Goal: Task Accomplishment & Management: Manage account settings

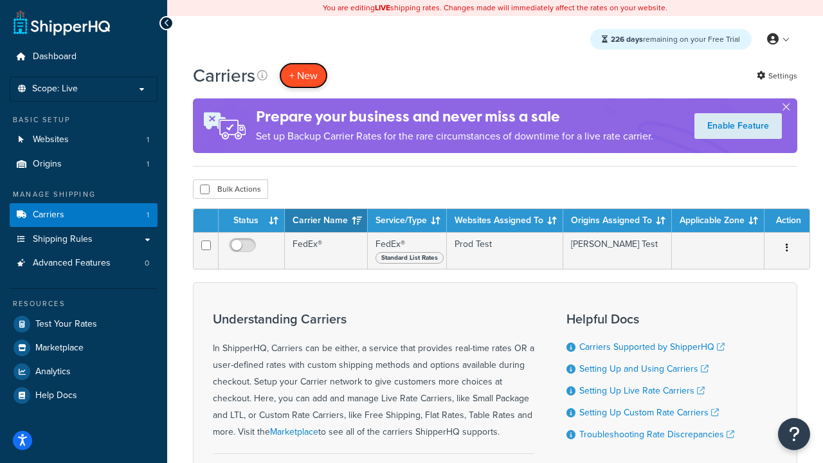
click at [303, 75] on button "+ New" at bounding box center [303, 75] width 49 height 26
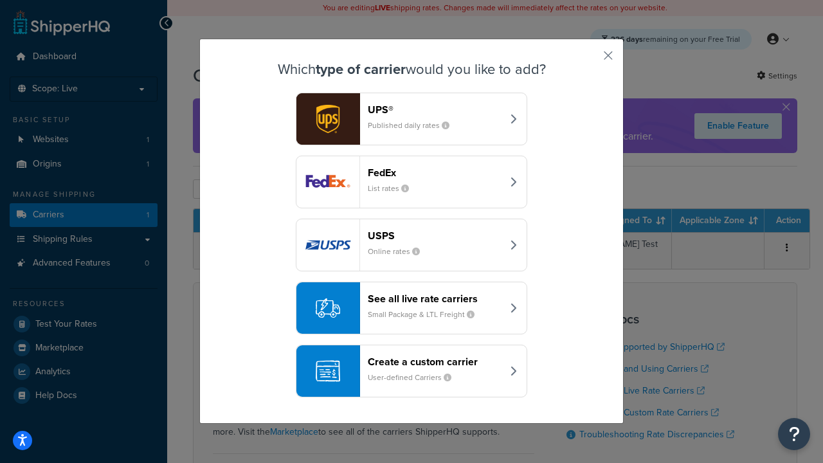
click at [435, 172] on header "FedEx" at bounding box center [435, 173] width 134 height 12
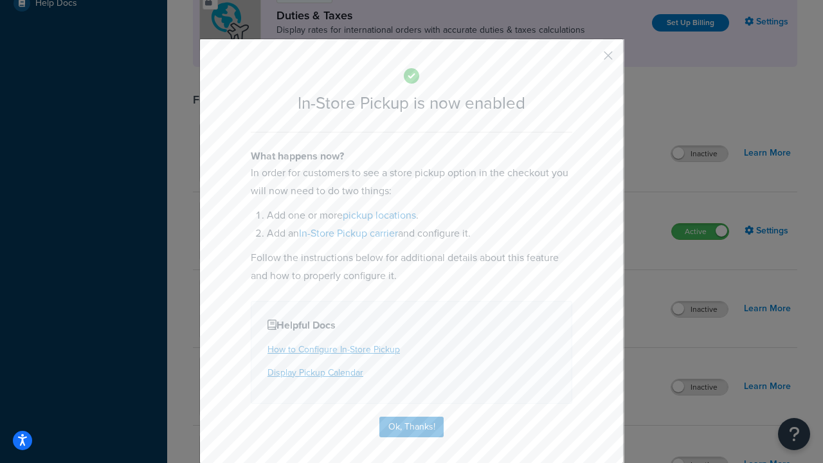
click at [589, 60] on button "button" at bounding box center [589, 60] width 3 height 3
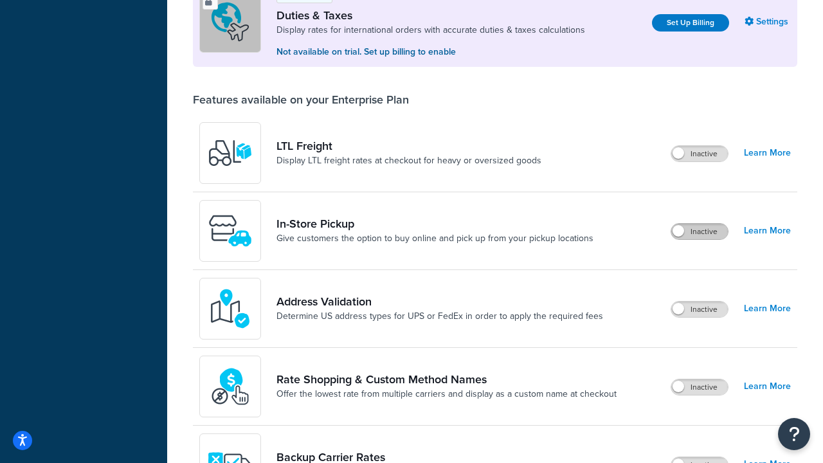
scroll to position [392, 0]
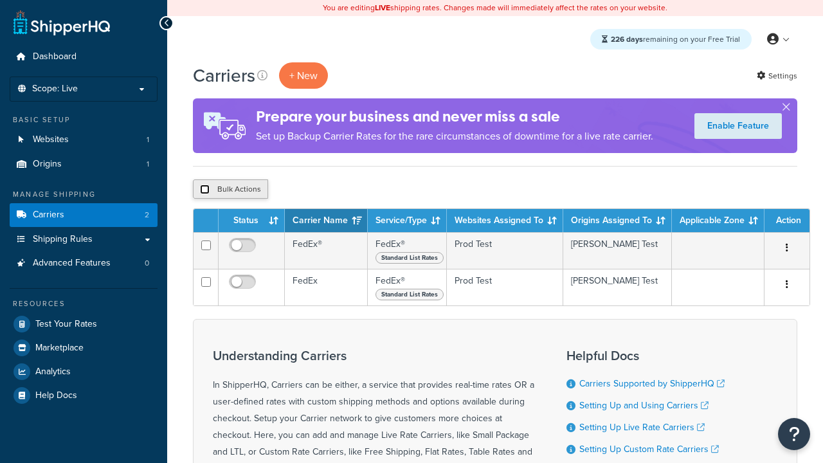
click at [204, 190] on input "checkbox" at bounding box center [205, 190] width 10 height 10
checkbox input "true"
click at [0, 0] on button "Delete" at bounding box center [0, 0] width 0 height 0
